Goal: Manage account settings

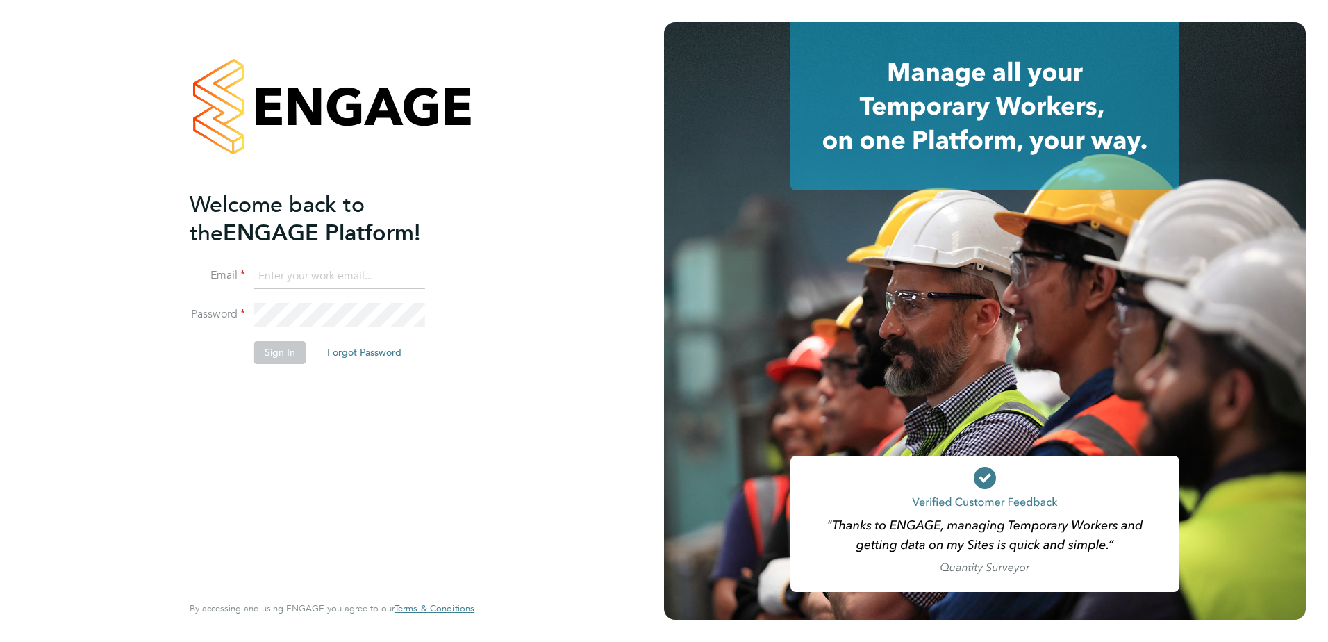
type input "[PERSON_NAME][EMAIL_ADDRESS][PERSON_NAME][DOMAIN_NAME]"
click at [277, 359] on button "Sign In" at bounding box center [280, 352] width 53 height 22
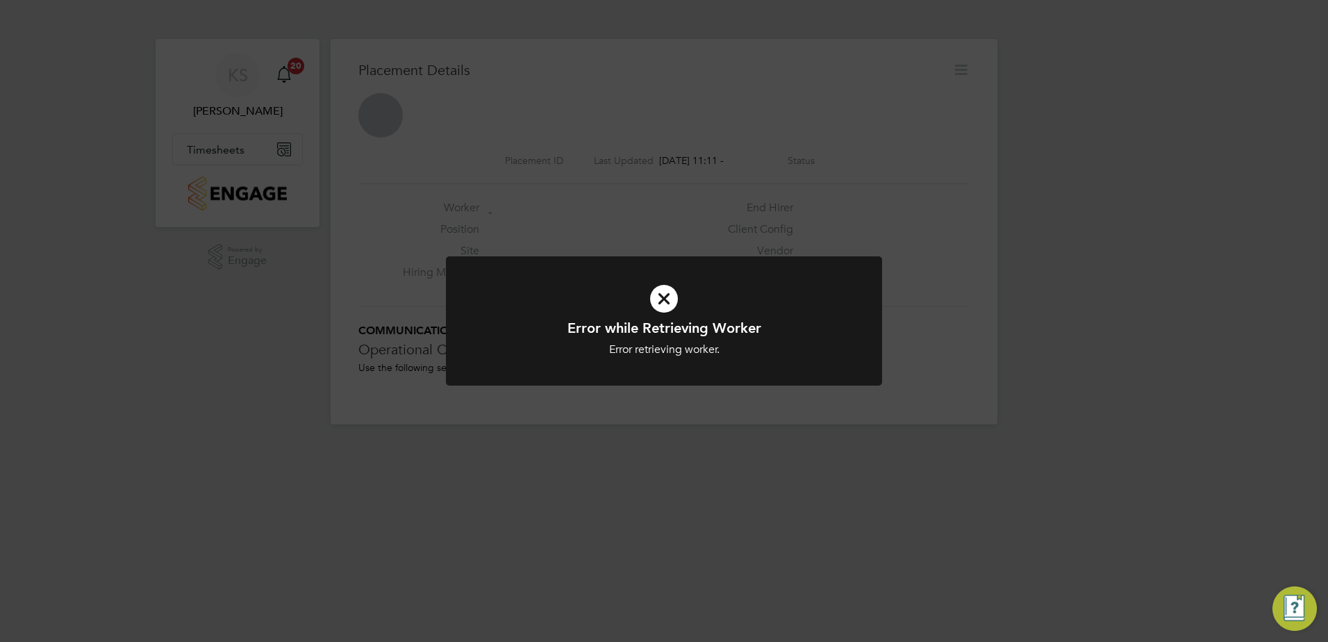
click at [663, 301] on icon at bounding box center [663, 299] width 361 height 54
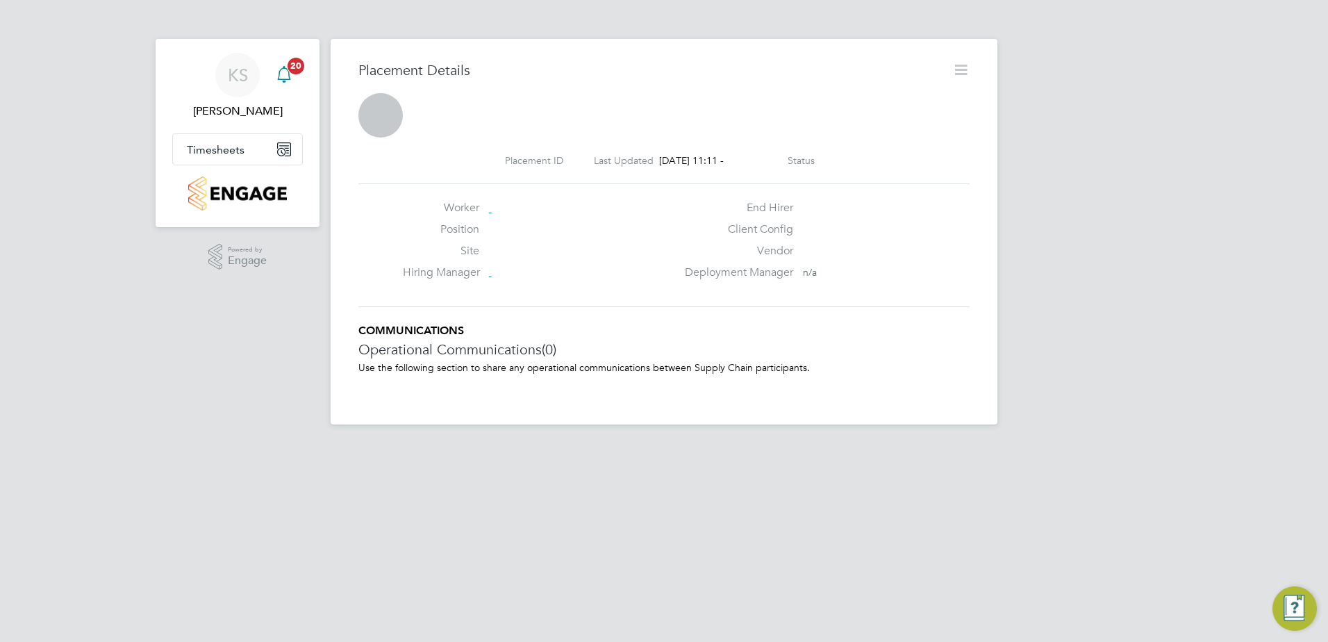
click at [288, 66] on span "20" at bounding box center [296, 66] width 17 height 17
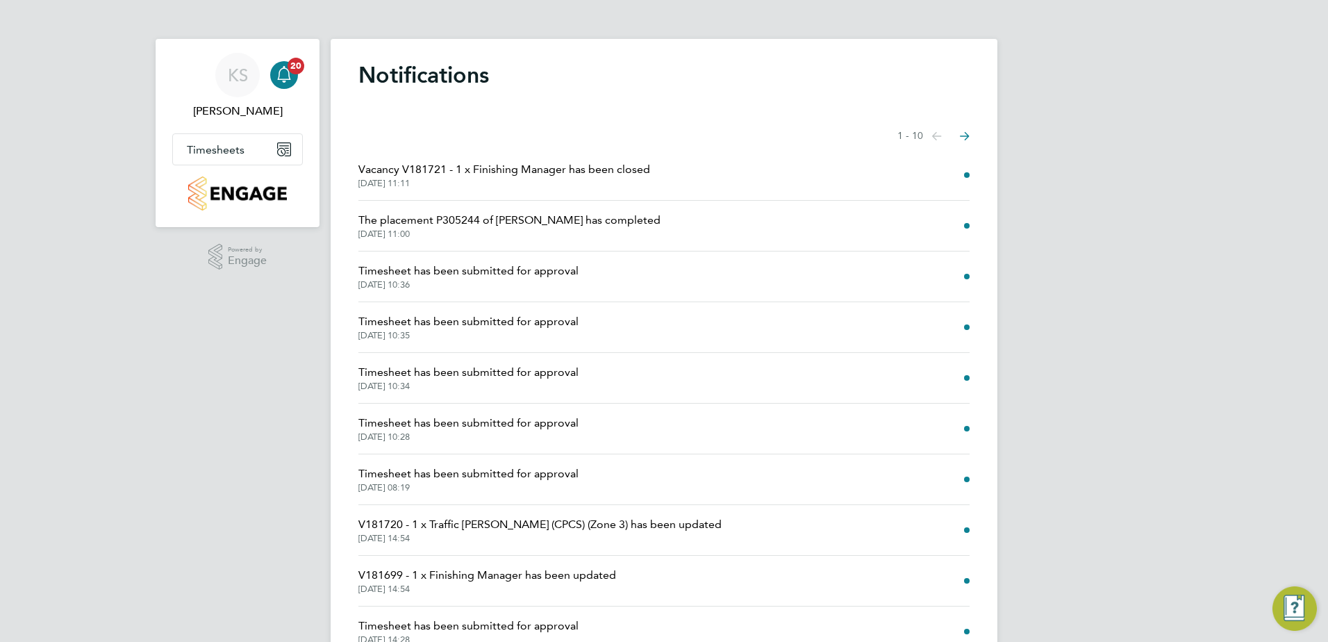
click at [697, 181] on li "Vacancy V181721 - 1 x Finishing Manager has been closed 03 Oct 2025, 11:11" at bounding box center [663, 175] width 611 height 51
click at [685, 243] on li "The placement P305244 of Abraham Edom has completed 03 Oct 2025, 11:00" at bounding box center [663, 226] width 611 height 51
click at [604, 224] on span "The placement P305244 of Abraham Edom has completed" at bounding box center [509, 220] width 302 height 17
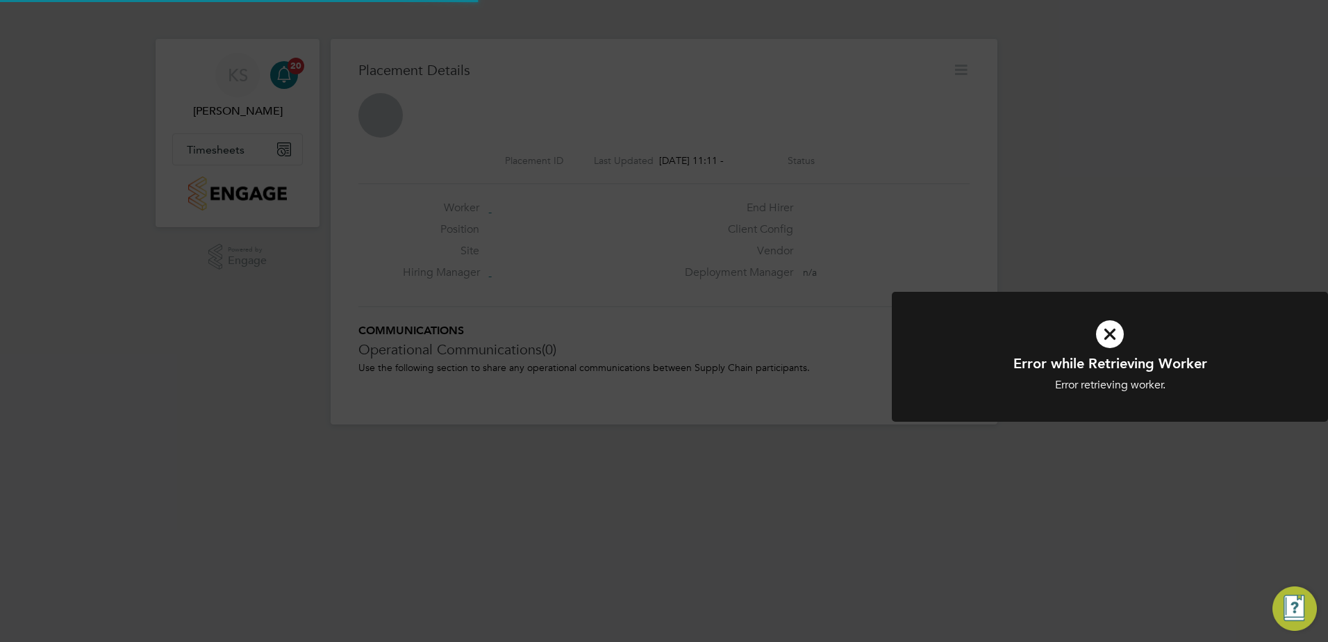
scroll to position [7, 7]
click at [1104, 330] on icon at bounding box center [1109, 334] width 361 height 54
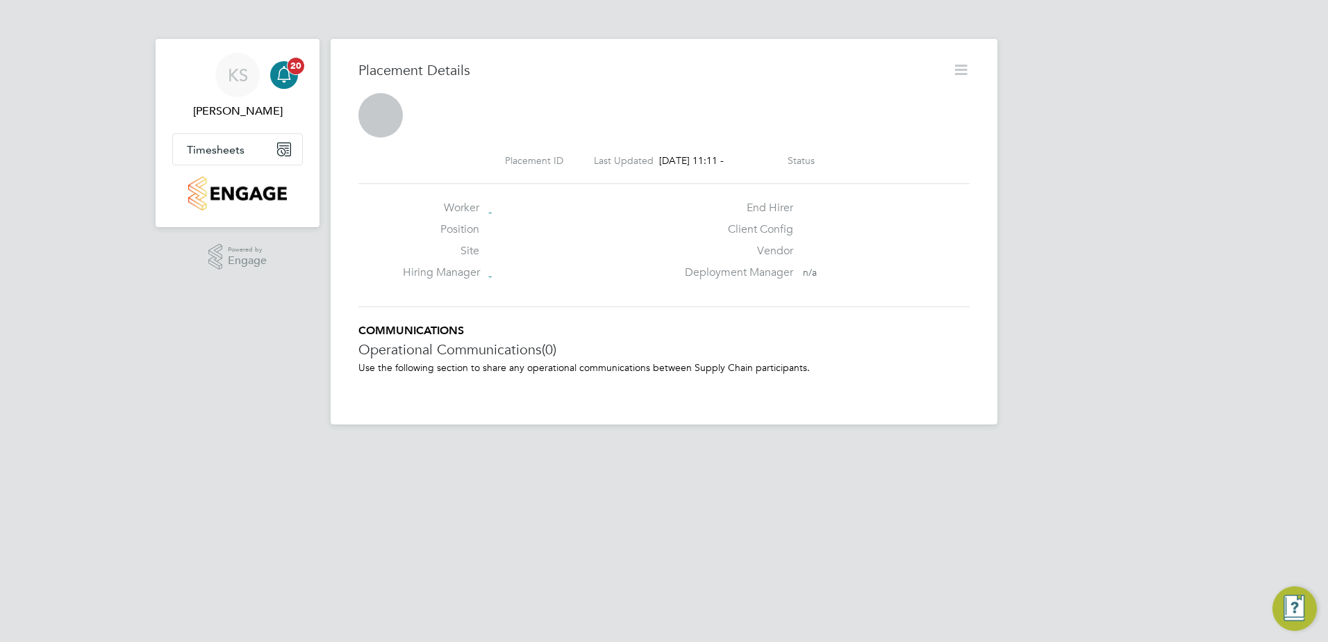
click at [297, 67] on span "20" at bounding box center [296, 66] width 17 height 17
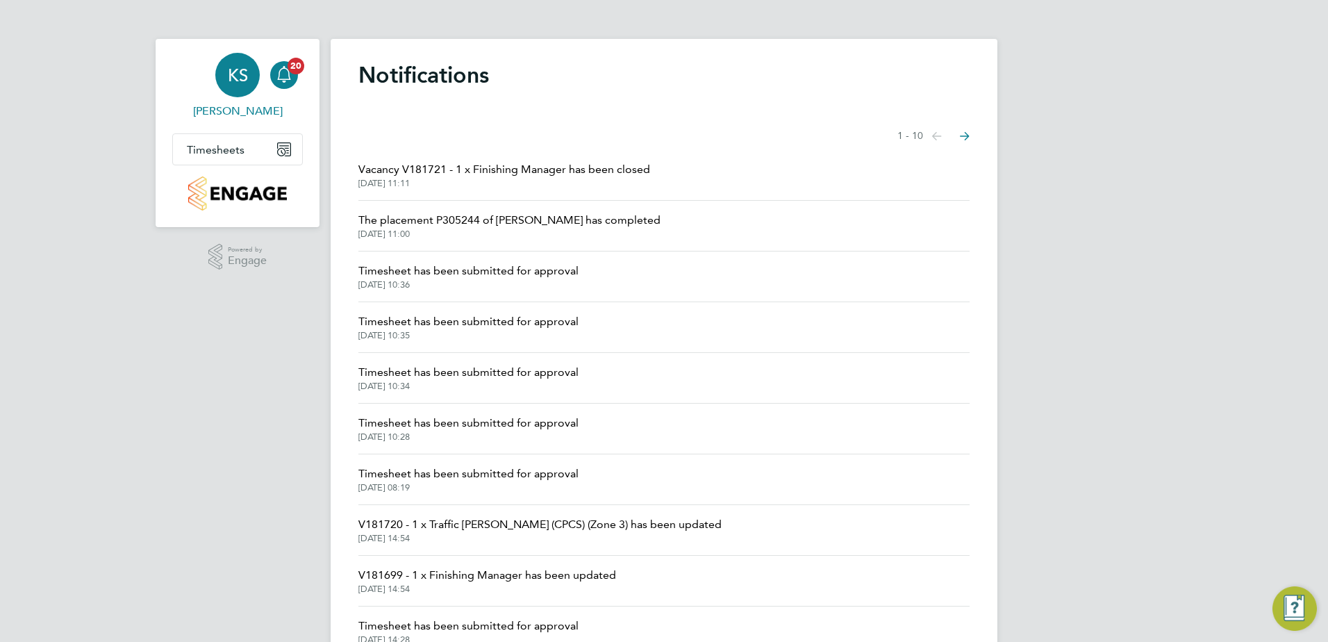
click at [232, 69] on span "KS" at bounding box center [238, 75] width 20 height 18
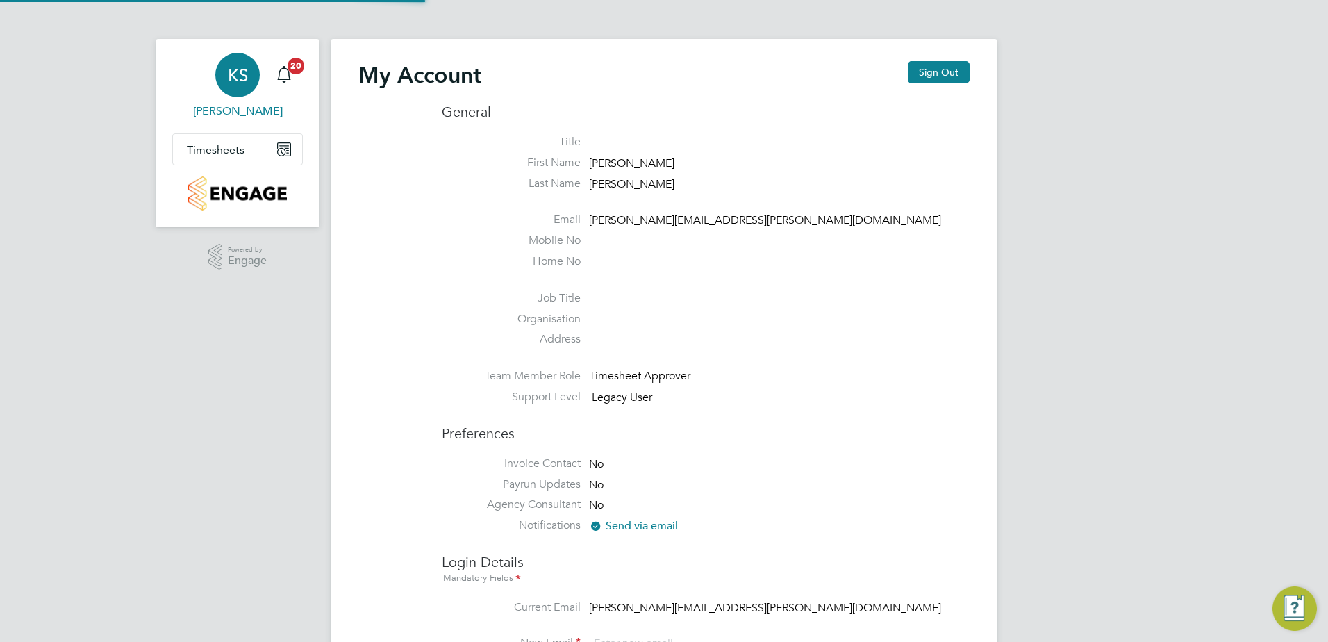
type input "[PERSON_NAME][EMAIL_ADDRESS][PERSON_NAME][DOMAIN_NAME]"
